Goal: Task Accomplishment & Management: Use online tool/utility

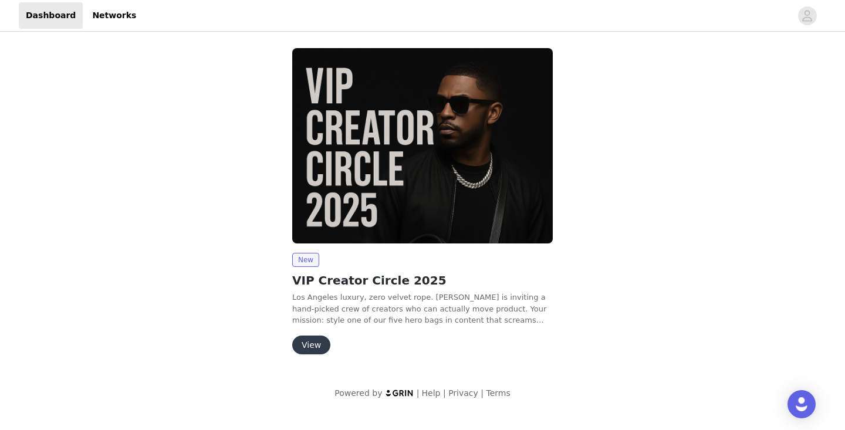
click at [307, 349] on button "View" at bounding box center [311, 345] width 38 height 19
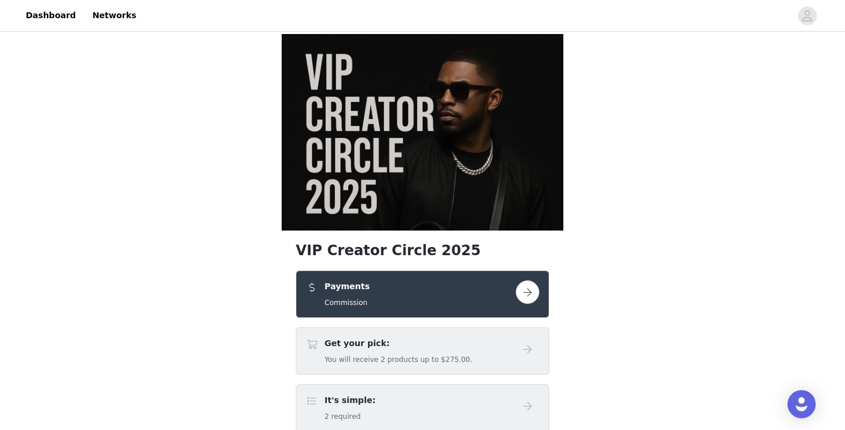
click at [529, 280] on button "button" at bounding box center [527, 291] width 23 height 23
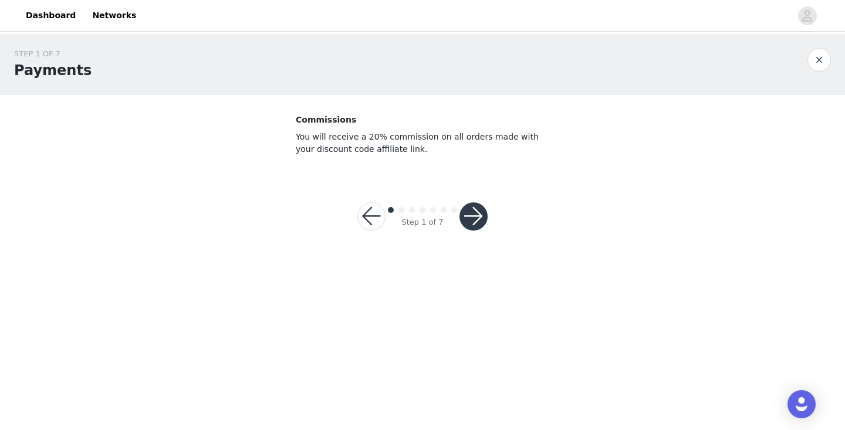
click at [472, 221] on button "button" at bounding box center [473, 216] width 28 height 28
click at [472, 221] on div at bounding box center [473, 216] width 28 height 28
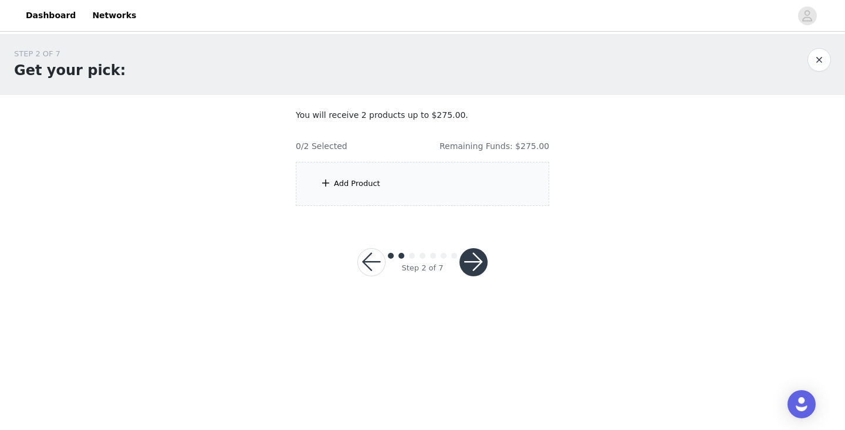
click at [359, 192] on div "Add Product" at bounding box center [423, 184] width 254 height 44
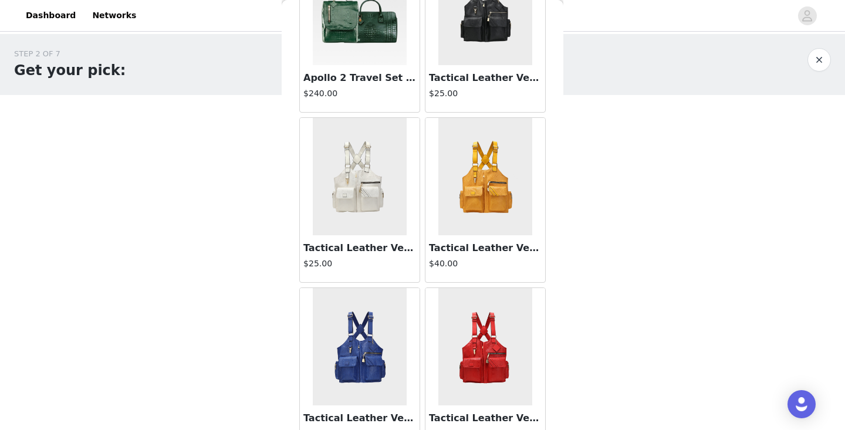
scroll to position [804, 0]
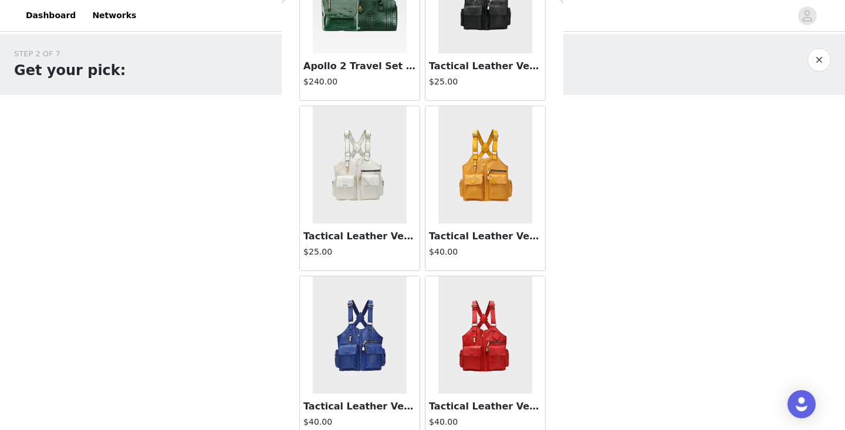
click at [247, 245] on div "STEP 2 OF 7 Get your pick: You will receive 2 products up to $275.00. 0/2 Selec…" at bounding box center [422, 169] width 845 height 271
